Goal: Task Accomplishment & Management: Complete application form

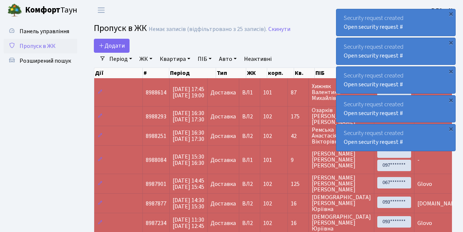
select select "25"
click at [119, 48] on span "Додати" at bounding box center [112, 46] width 26 height 8
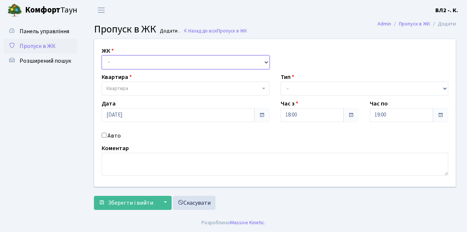
click at [122, 59] on select "- [STREET_ADDRESS][PERSON_NAME]" at bounding box center [186, 62] width 168 height 14
select select "317"
click at [102, 55] on select "- [STREET_ADDRESS][PERSON_NAME]" at bounding box center [186, 62] width 168 height 14
select select
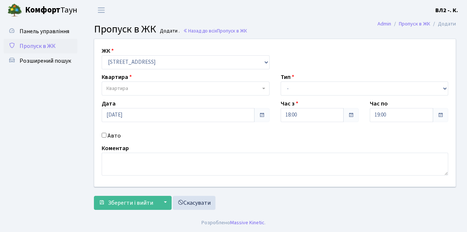
click at [138, 89] on span "Квартира" at bounding box center [183, 88] width 154 height 7
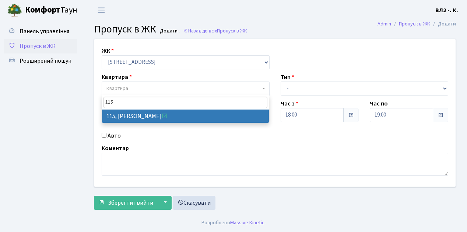
type input "115"
select select "38281"
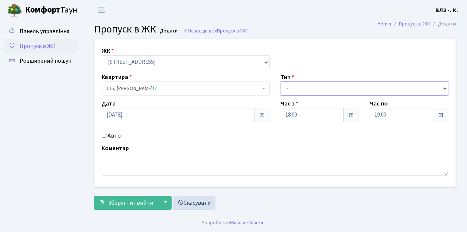
click at [309, 87] on select "- Доставка Таксі Гості Сервіс" at bounding box center [365, 88] width 168 height 14
select select "1"
click at [281, 81] on select "- Доставка Таксі Гості Сервіс" at bounding box center [365, 88] width 168 height 14
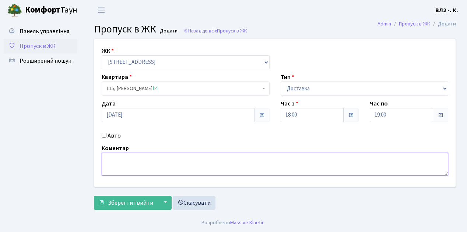
click at [126, 157] on textarea at bounding box center [275, 163] width 346 height 23
type textarea "Domono's"
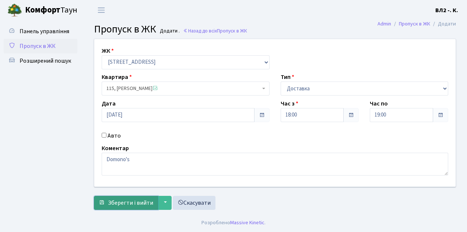
click at [133, 200] on span "Зберегти і вийти" at bounding box center [130, 202] width 45 height 8
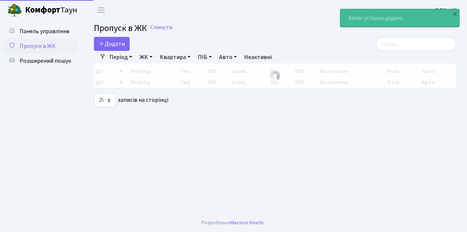
select select "25"
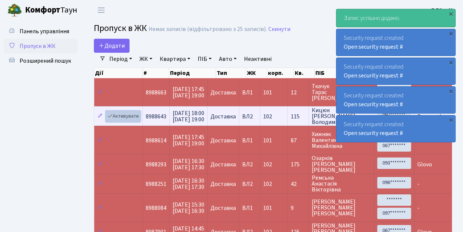
click at [127, 117] on link "Активувати" at bounding box center [123, 115] width 35 height 11
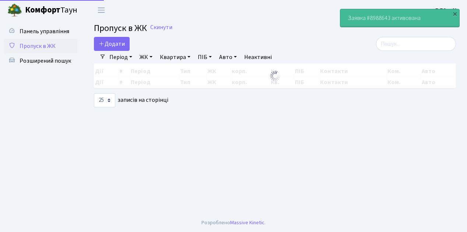
select select "25"
